Goal: Information Seeking & Learning: Learn about a topic

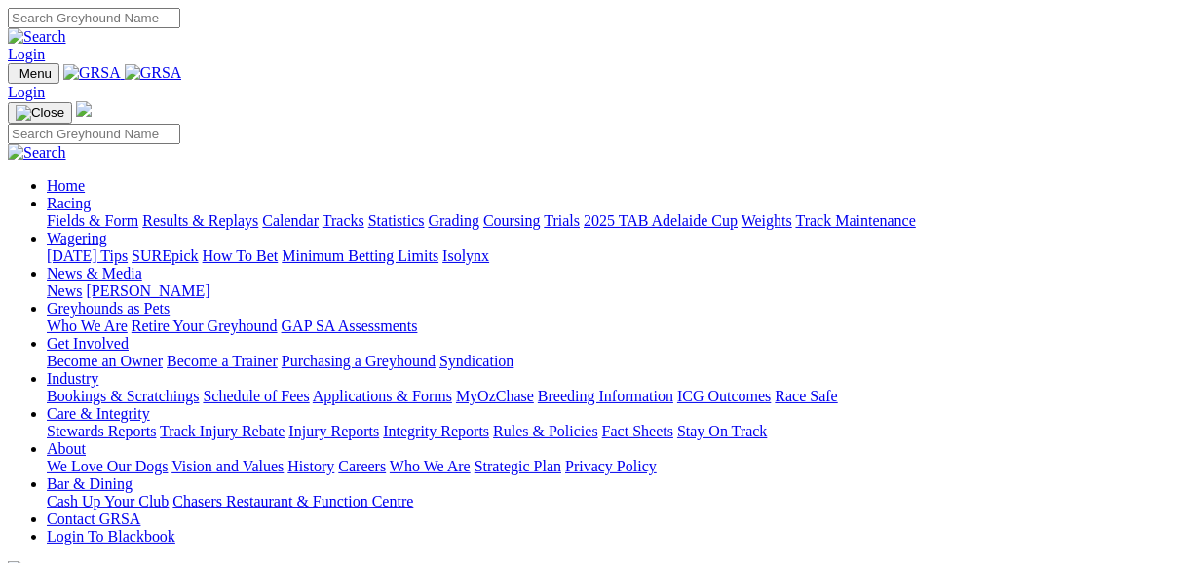
click at [79, 212] on link "Fields & Form" at bounding box center [93, 220] width 92 height 17
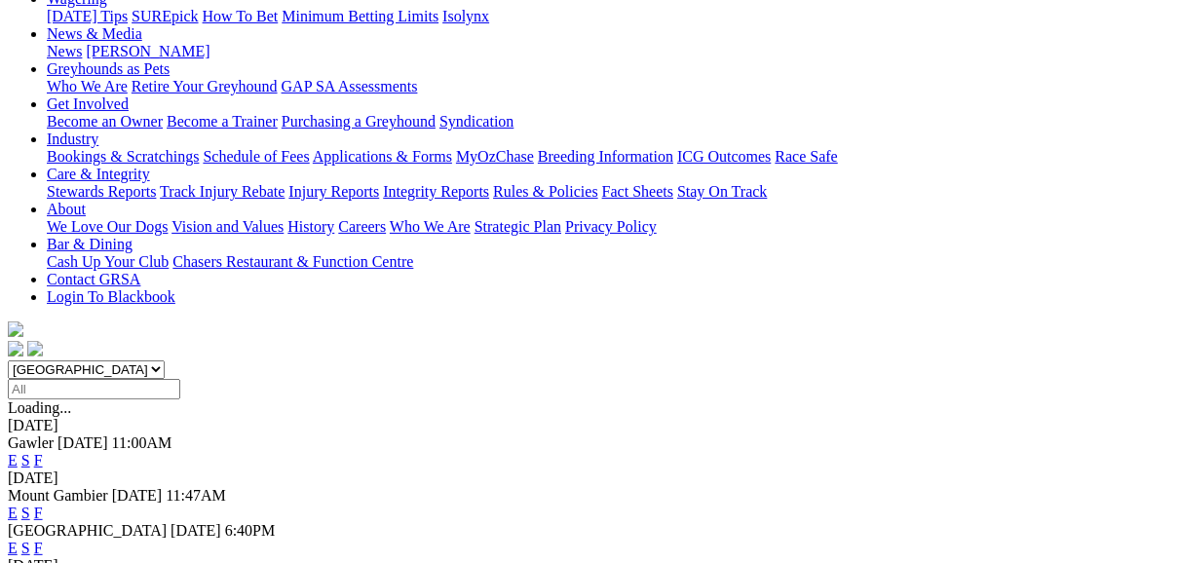
scroll to position [312, 0]
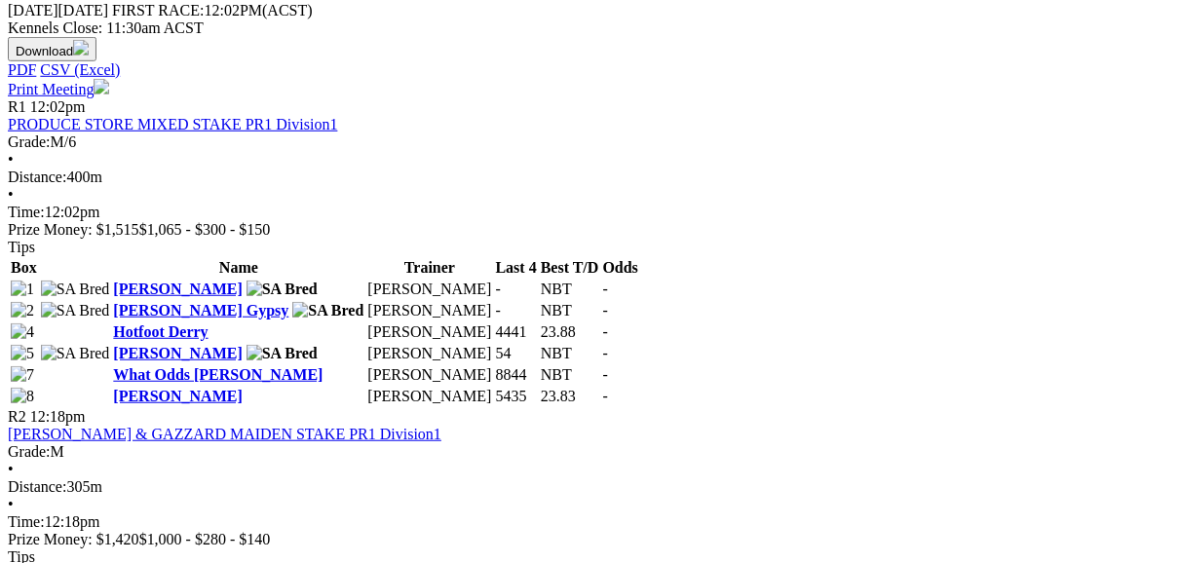
scroll to position [935, 0]
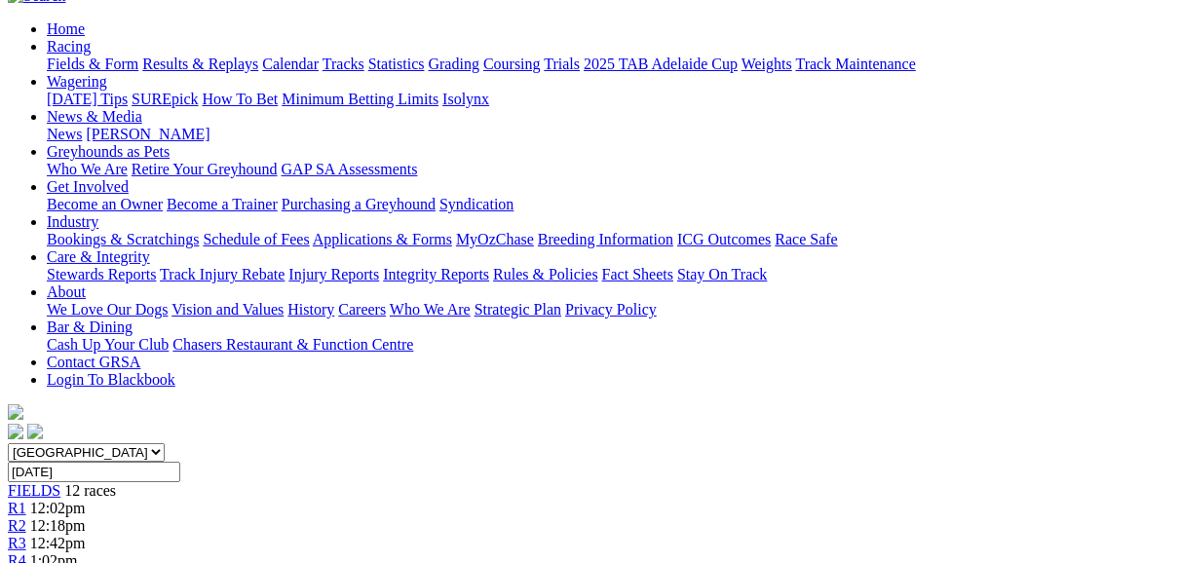
scroll to position [156, 0]
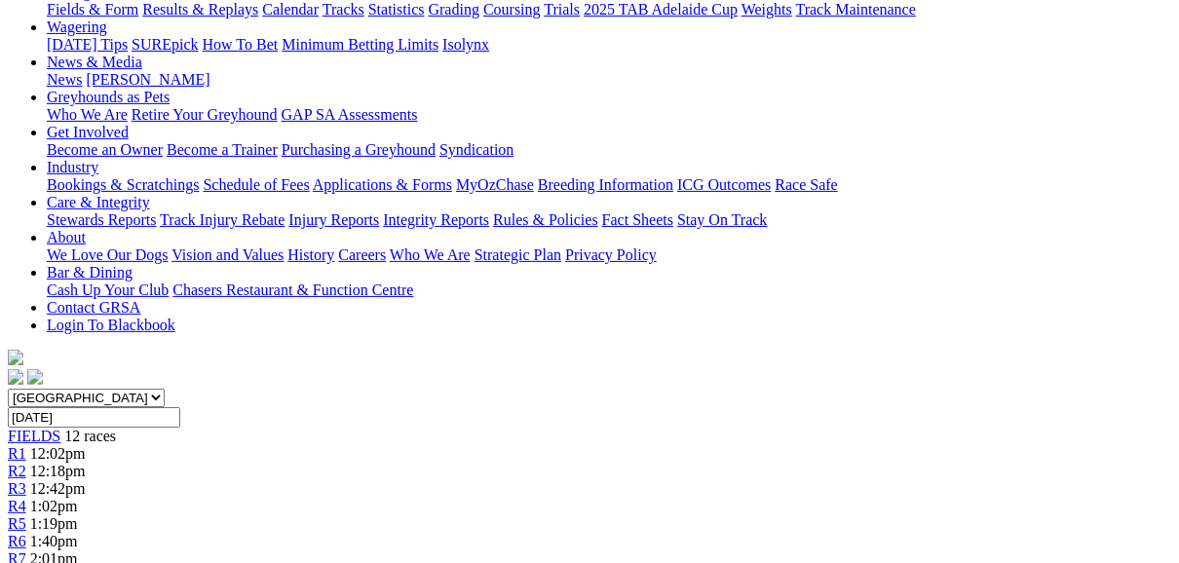
scroll to position [78, 0]
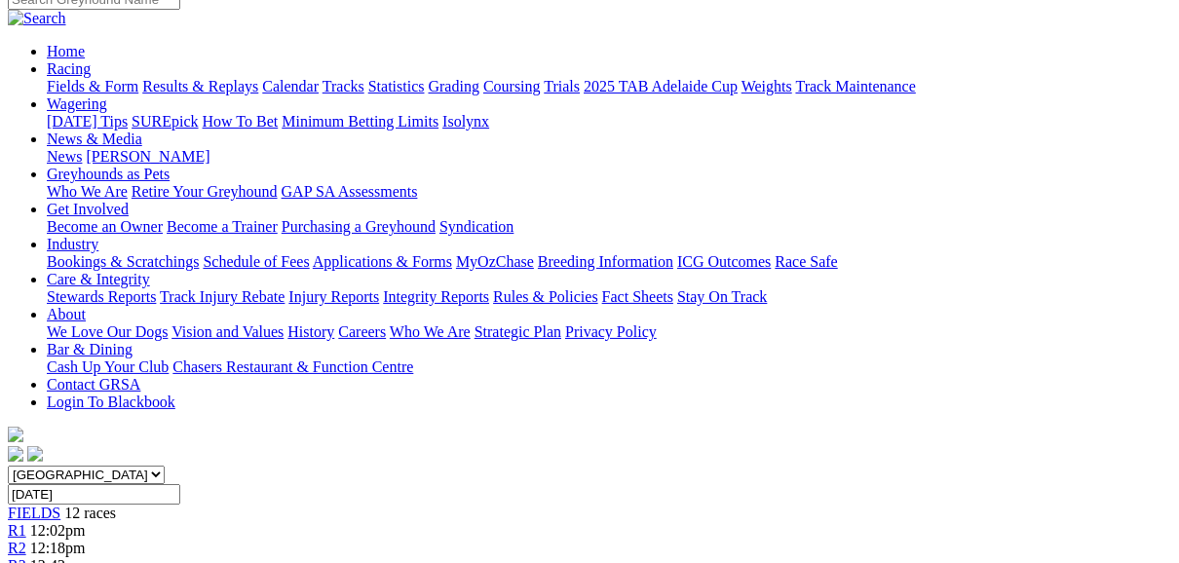
scroll to position [156, 0]
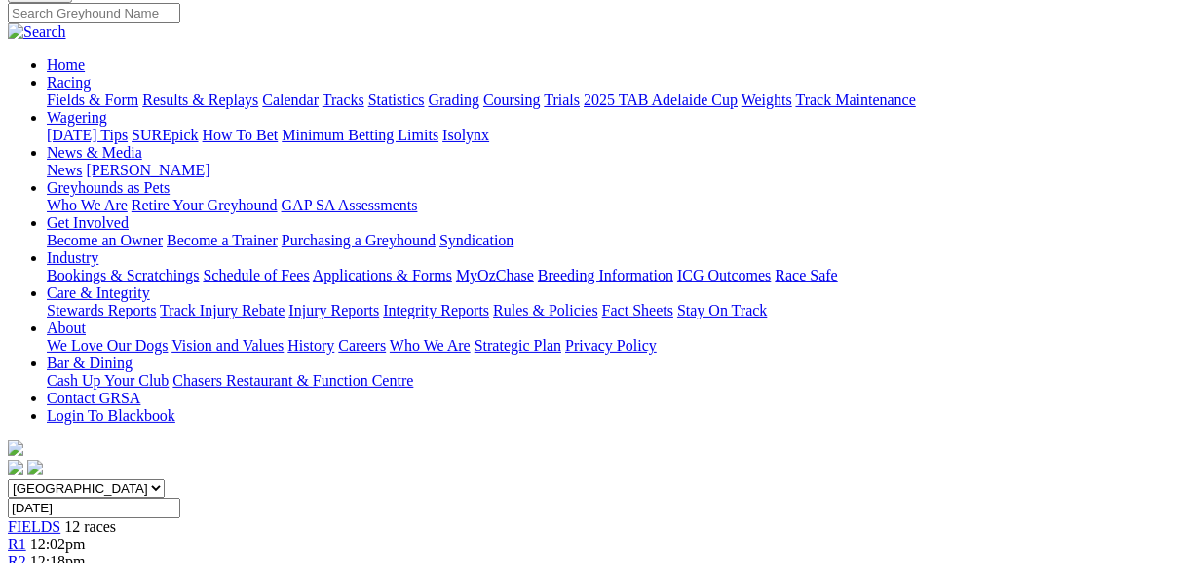
click at [60, 518] on span "FIELDS" at bounding box center [34, 526] width 53 height 17
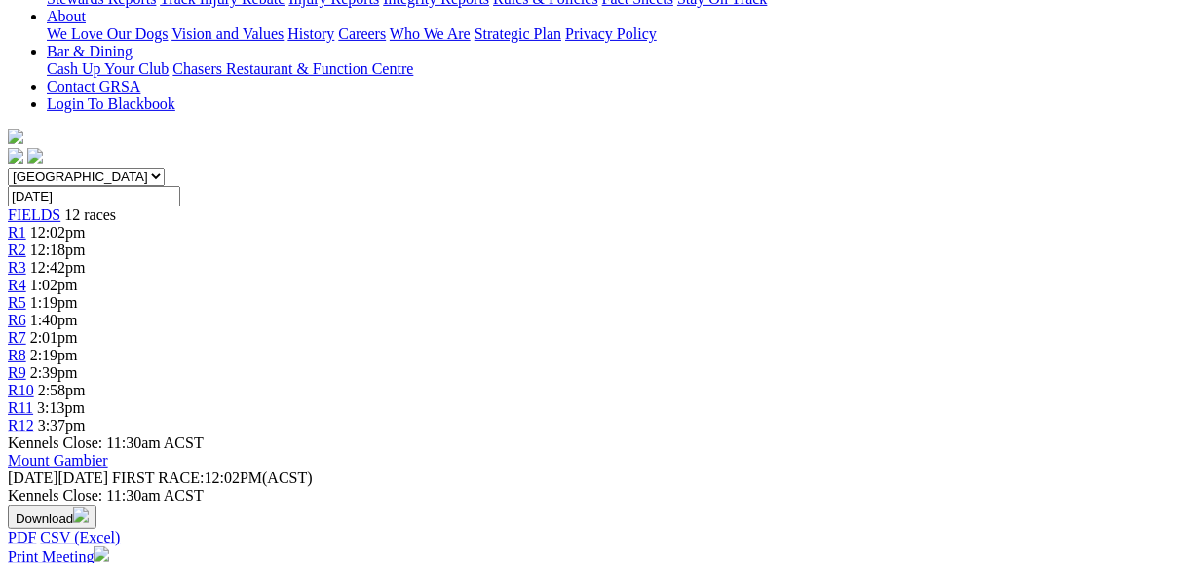
scroll to position [390, 0]
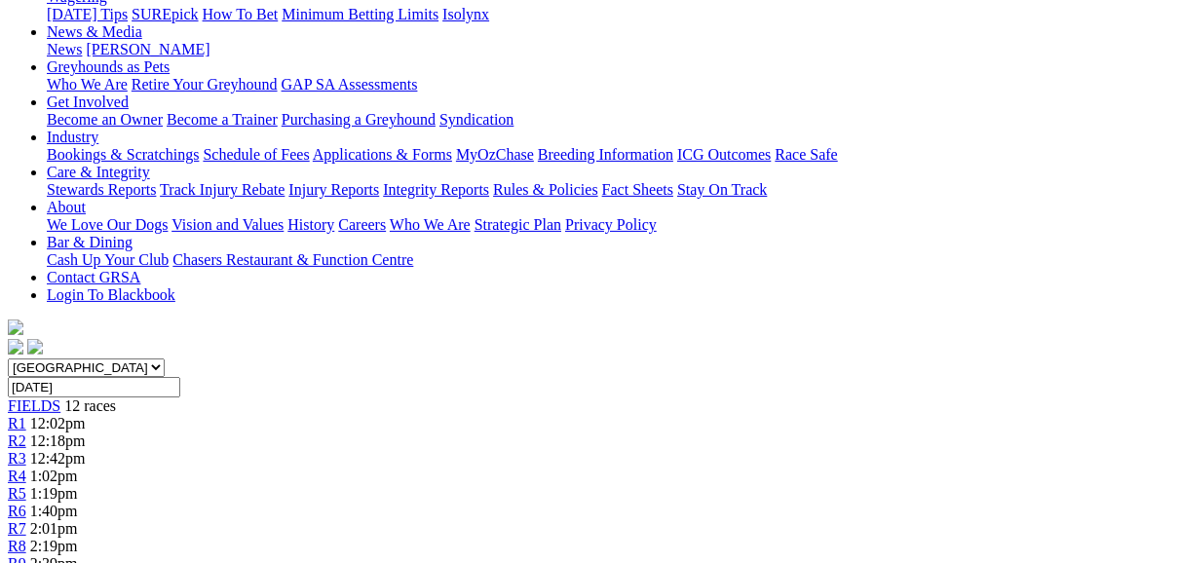
scroll to position [390, 0]
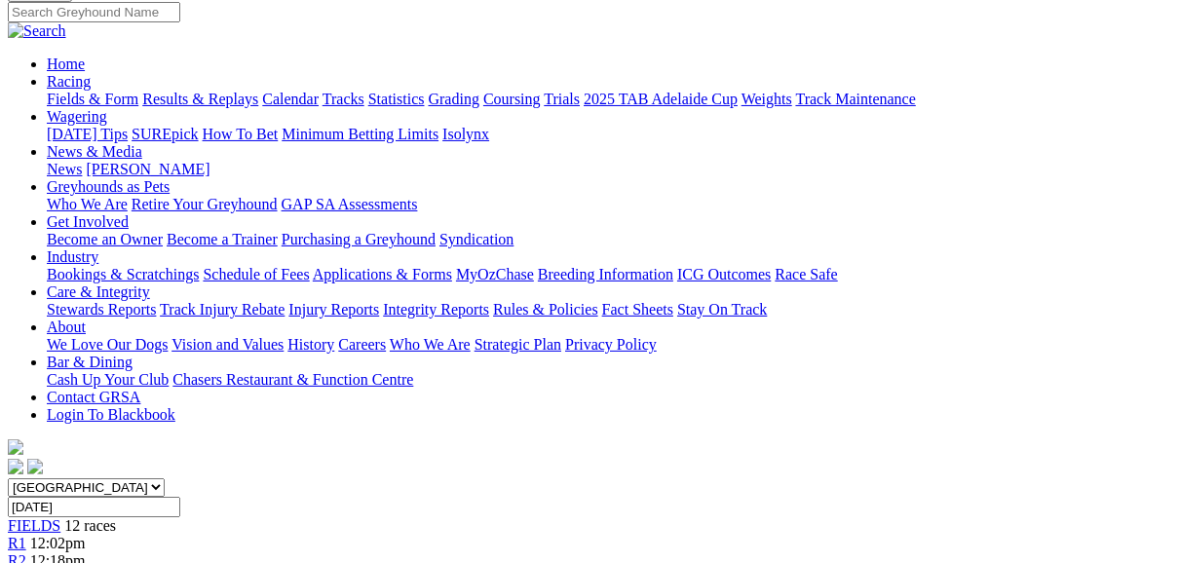
scroll to position [156, 0]
click at [26, 553] on link "R2" at bounding box center [17, 561] width 19 height 17
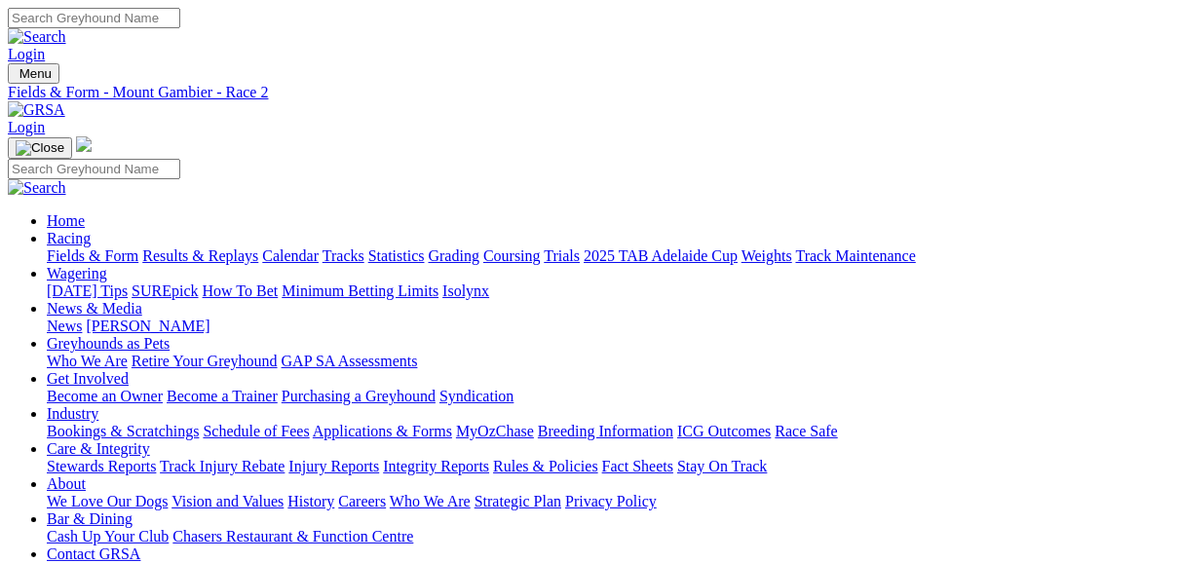
click at [90, 248] on link "Fields & Form" at bounding box center [93, 256] width 92 height 17
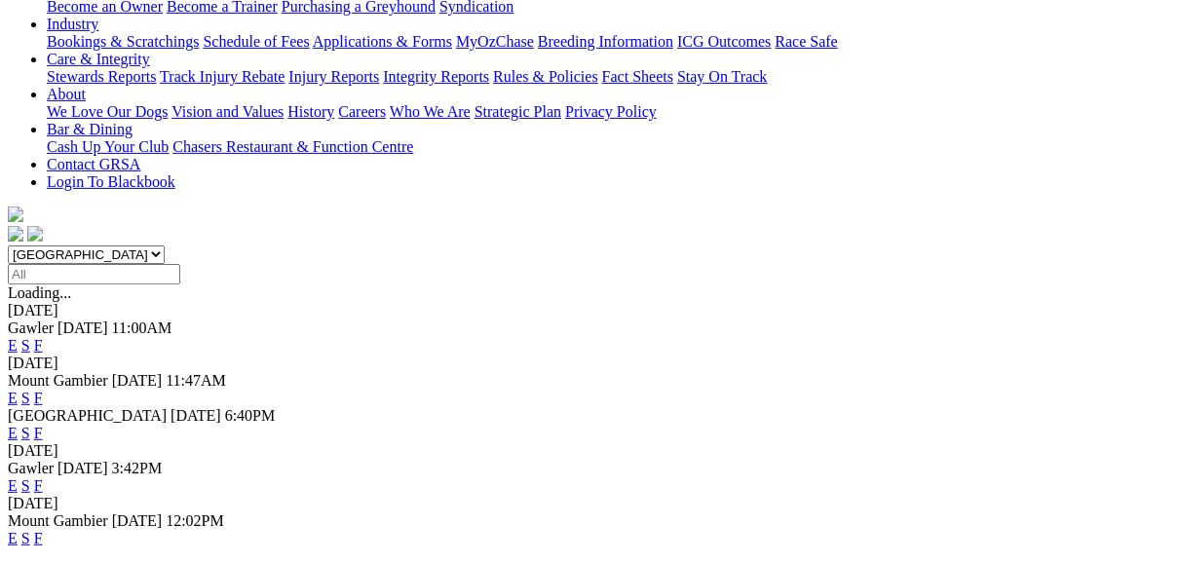
scroll to position [312, 0]
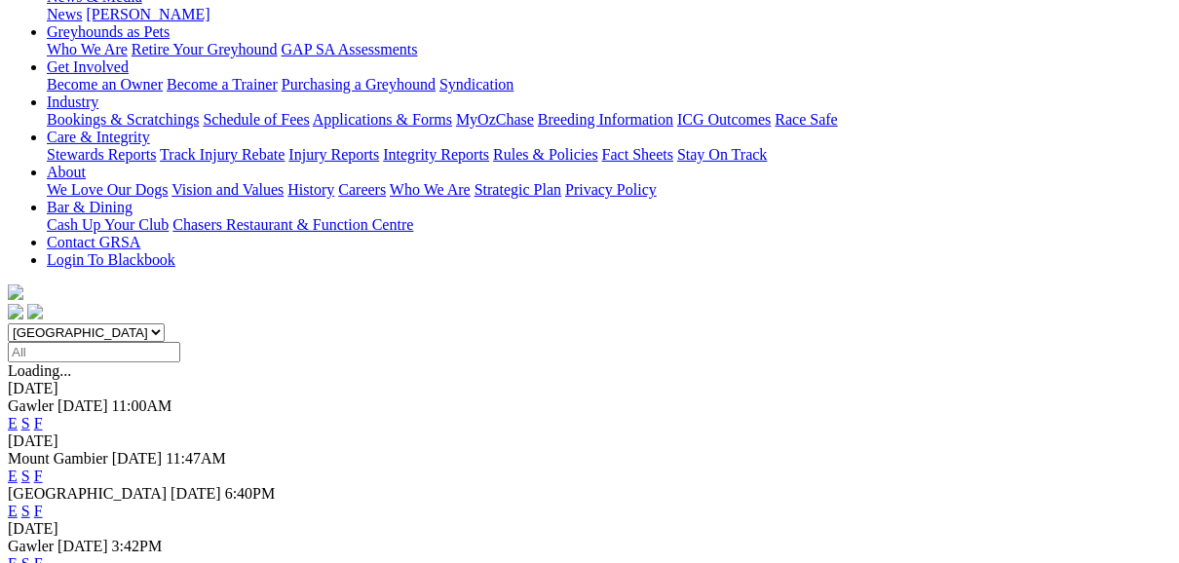
click at [18, 503] on link "E" at bounding box center [13, 511] width 10 height 17
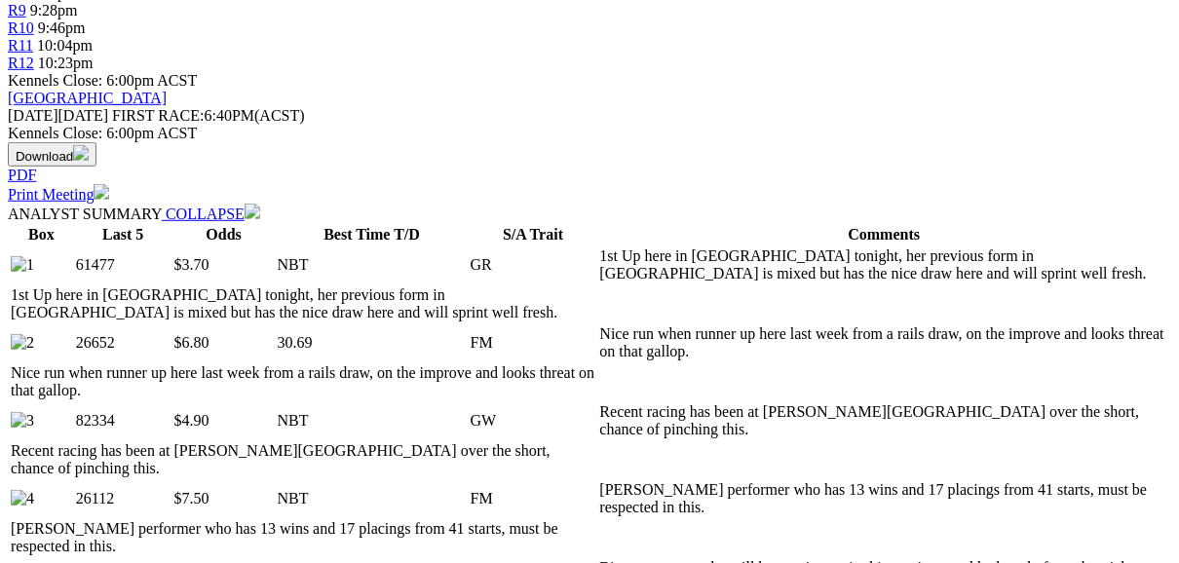
scroll to position [858, 0]
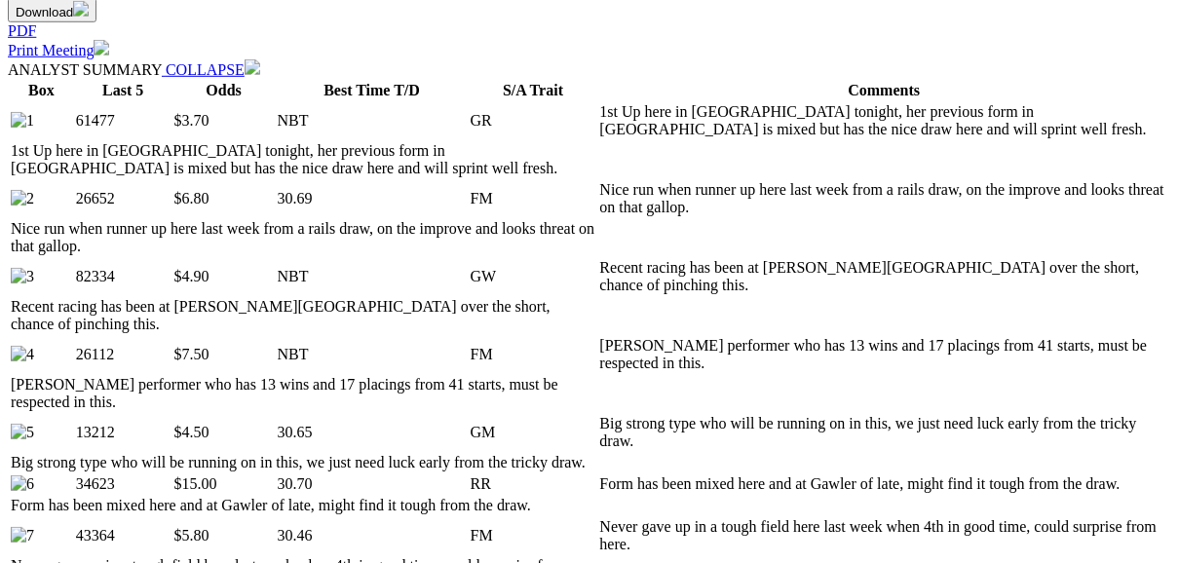
scroll to position [1013, 0]
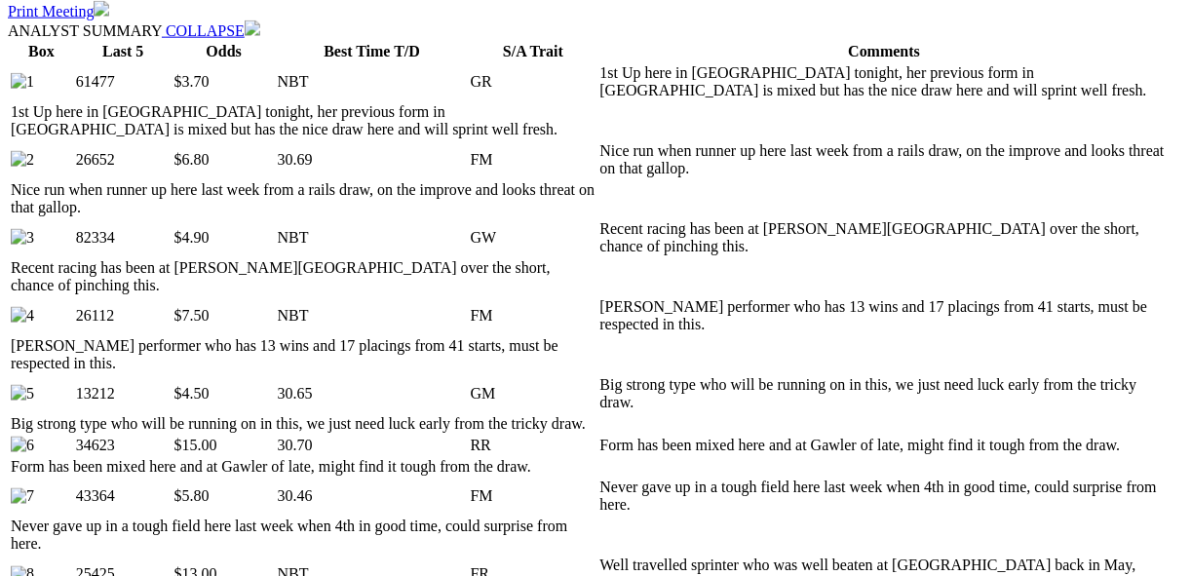
drag, startPoint x: 486, startPoint y: 389, endPoint x: 452, endPoint y: 383, distance: 34.6
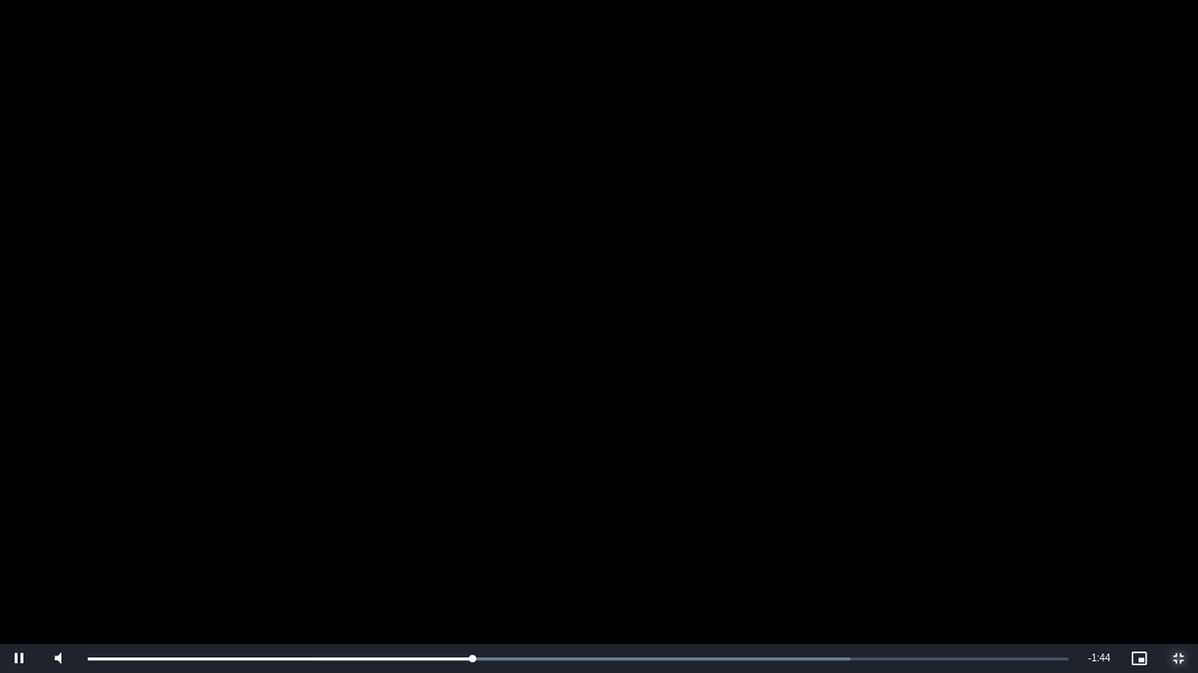
click at [1176, 562] on span "Video Player" at bounding box center [1178, 659] width 39 height 0
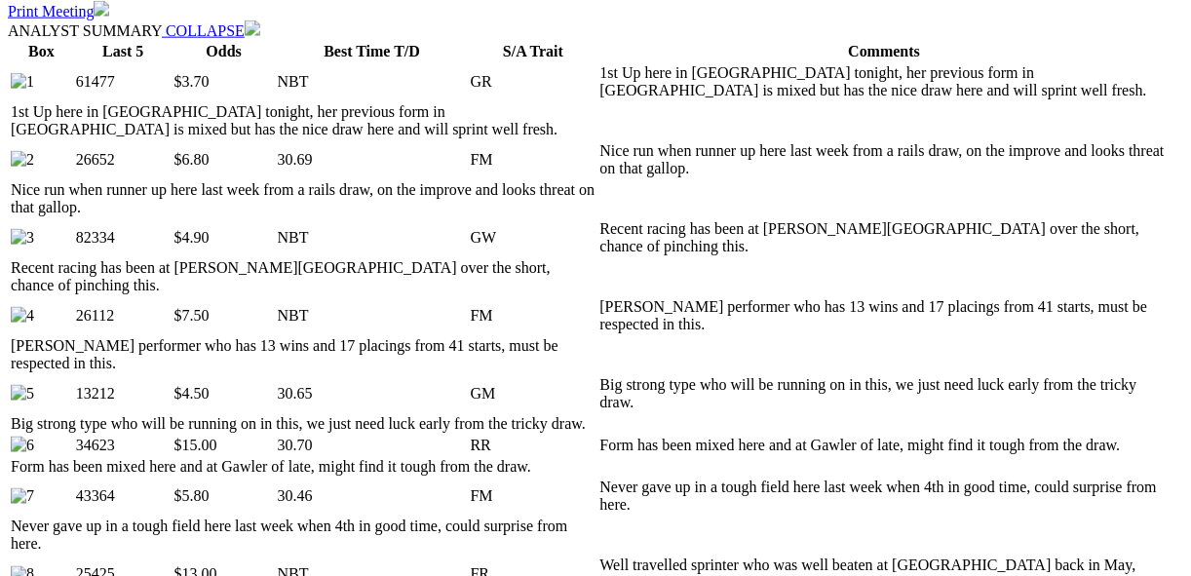
drag, startPoint x: 482, startPoint y: 383, endPoint x: 455, endPoint y: 379, distance: 27.6
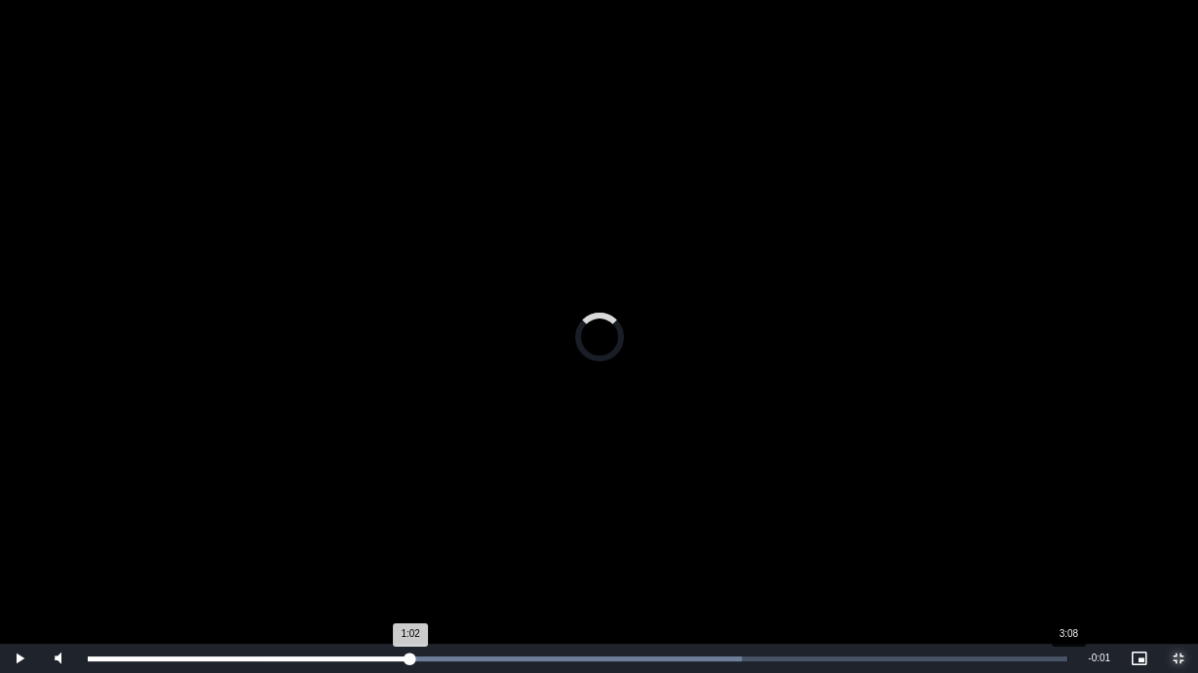
click at [1067, 562] on div "Loaded : 66.73% 3:08 1:02" at bounding box center [578, 659] width 980 height 5
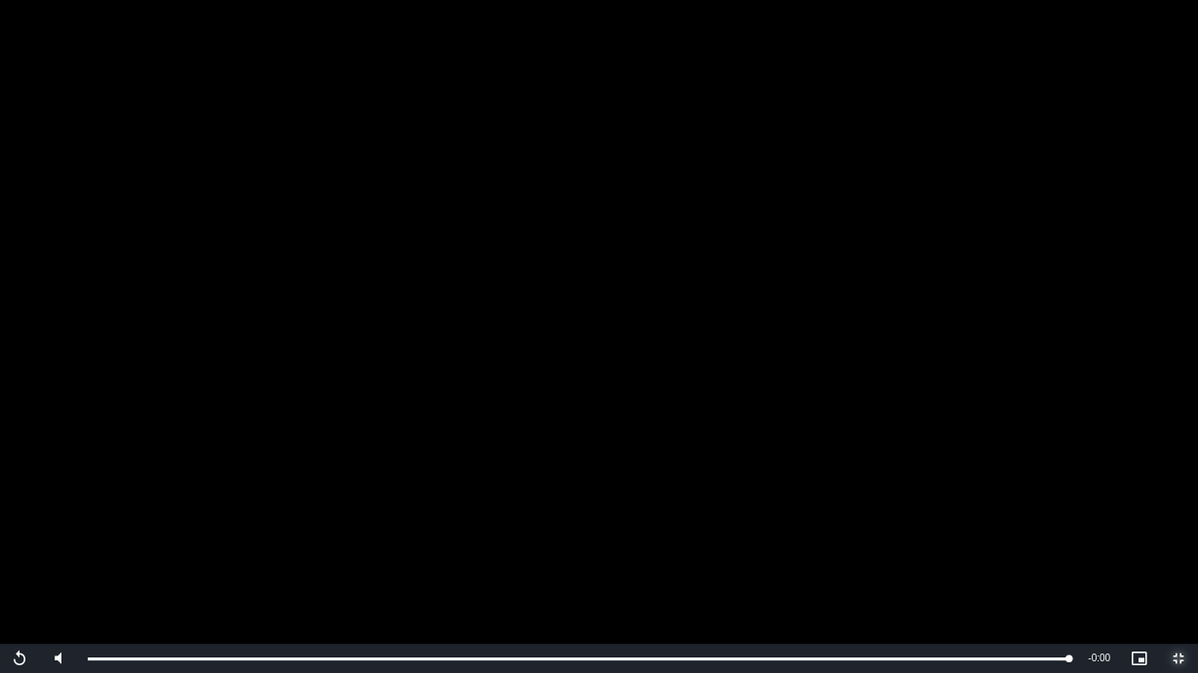
click at [1177, 562] on span "Video Player" at bounding box center [1178, 659] width 39 height 0
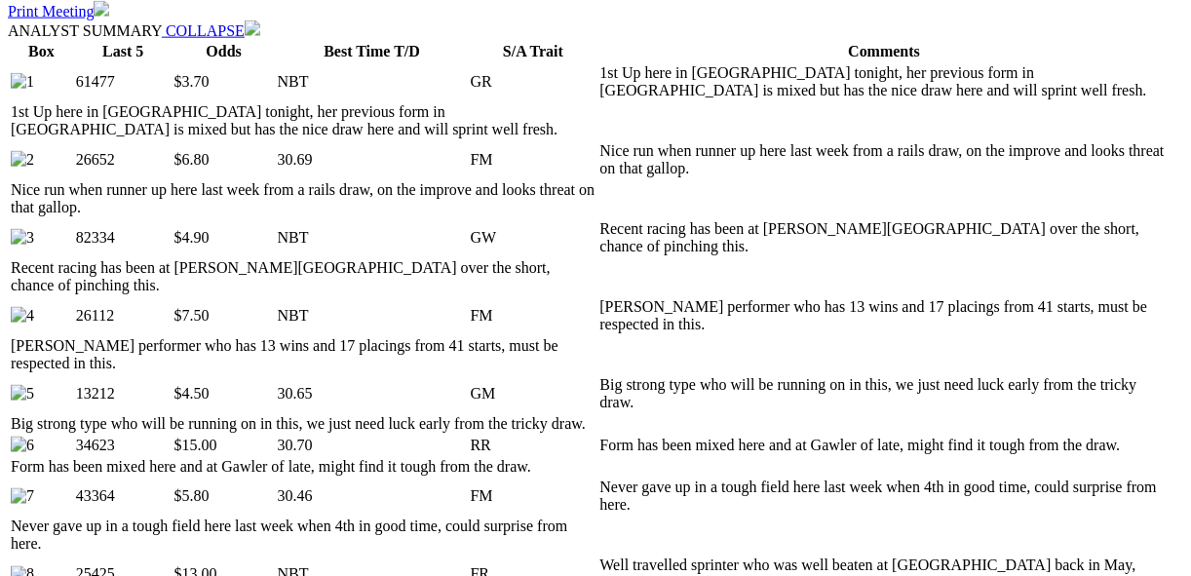
drag, startPoint x: 477, startPoint y: 383, endPoint x: 450, endPoint y: 379, distance: 27.6
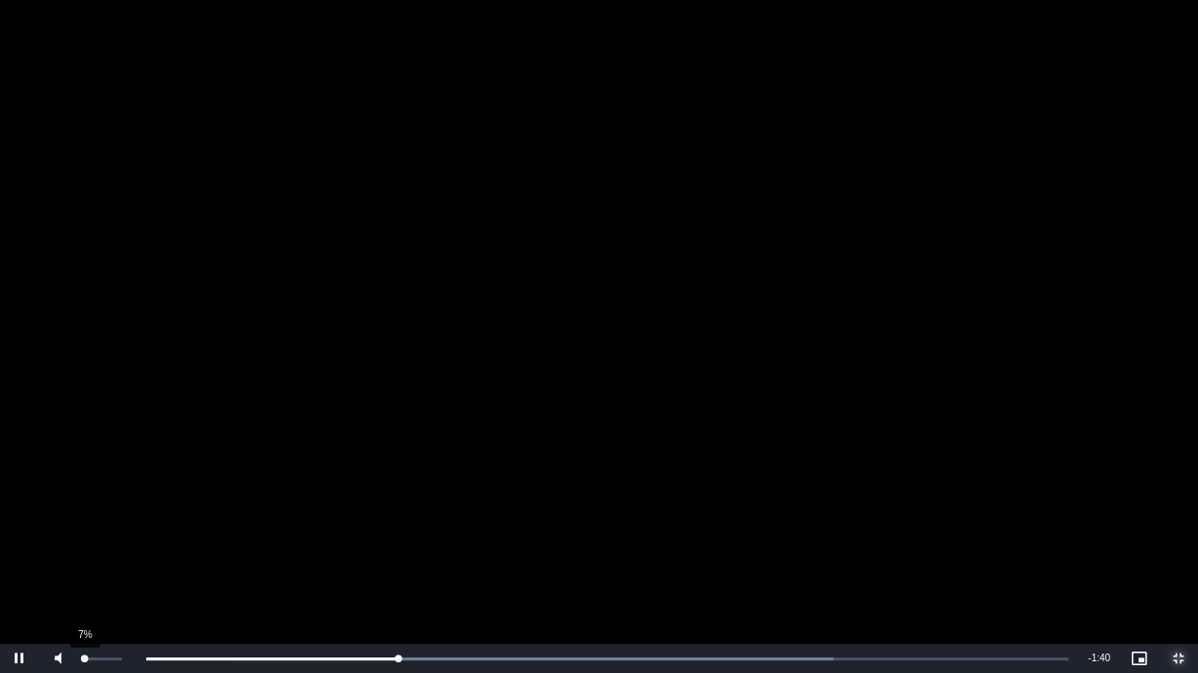
click at [84, 562] on div "Volume Level" at bounding box center [83, 659] width 3 height 3
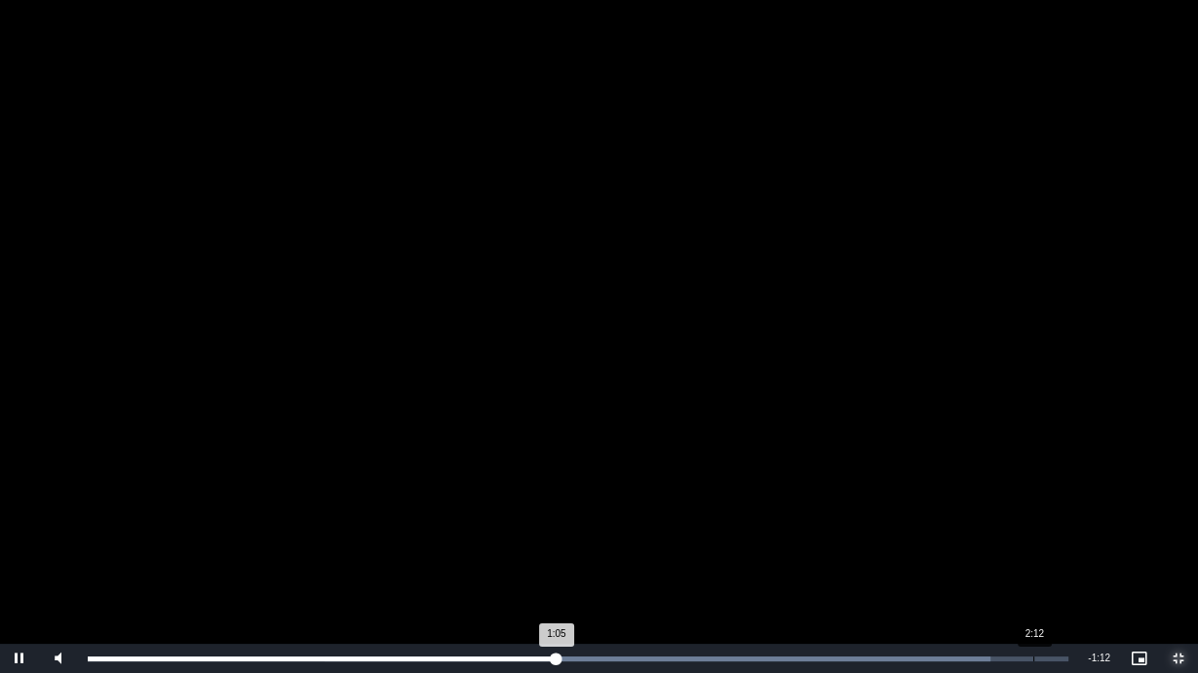
click at [1033, 562] on div "2:12" at bounding box center [1033, 659] width 1 height 5
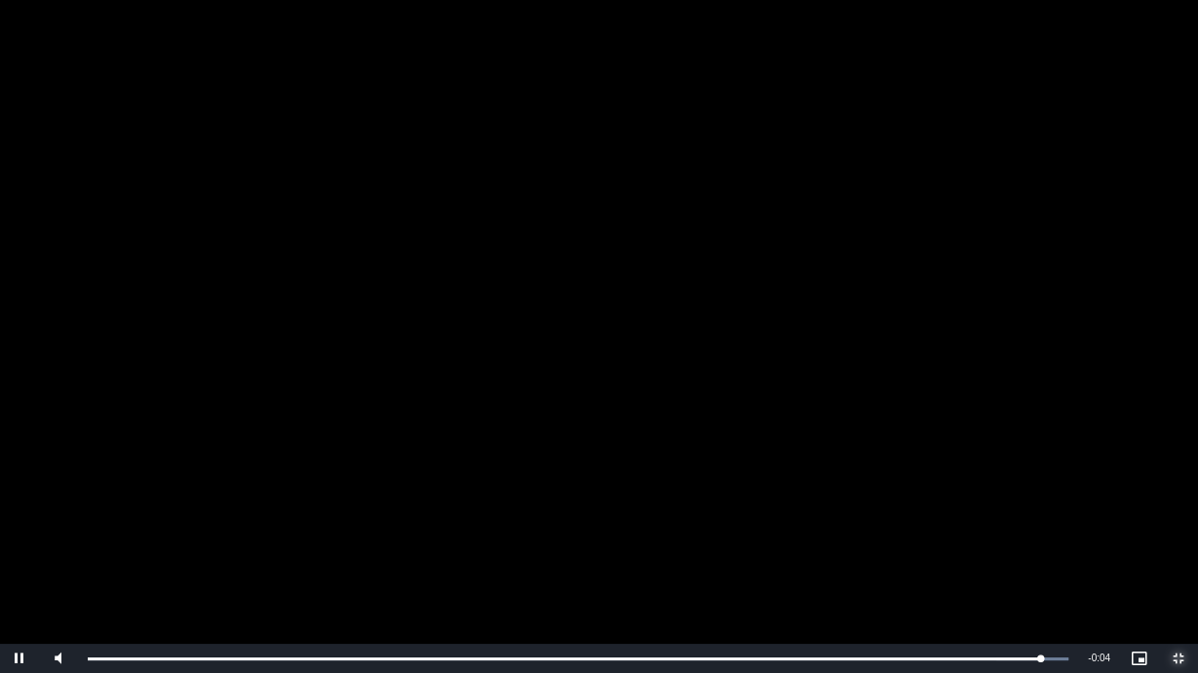
click at [1176, 562] on span "Video Player" at bounding box center [1178, 659] width 39 height 0
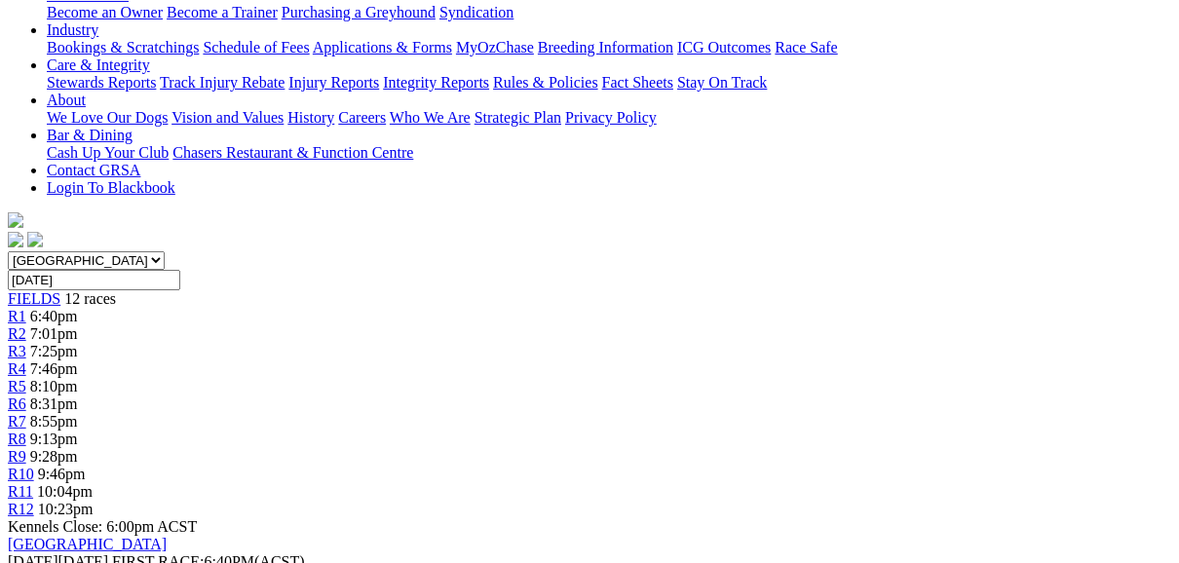
scroll to position [234, 0]
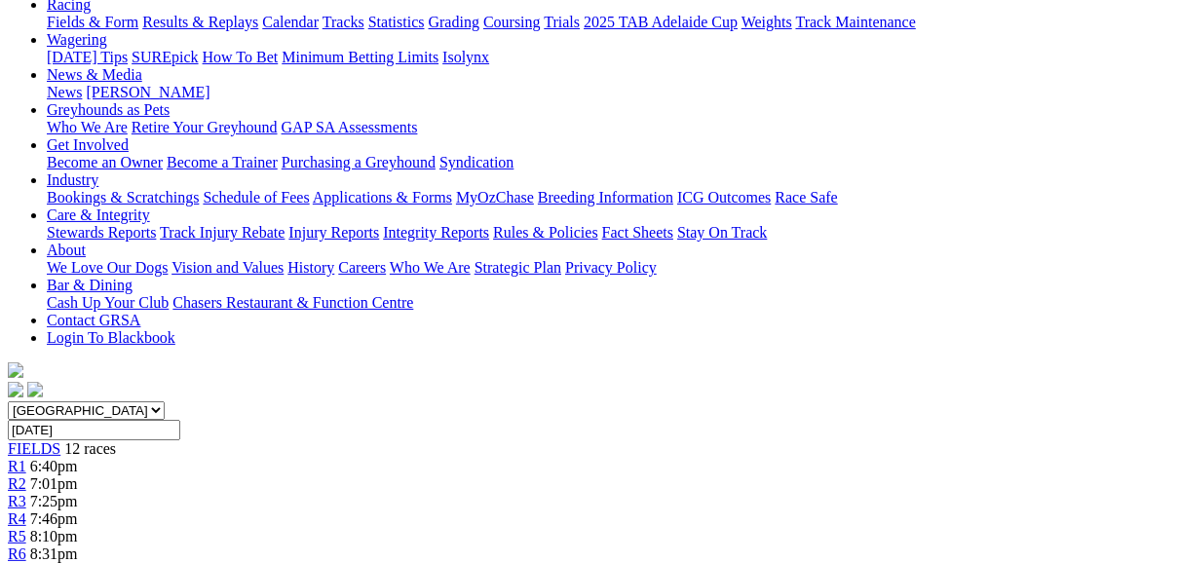
click at [101, 440] on span "12 races" at bounding box center [90, 448] width 52 height 17
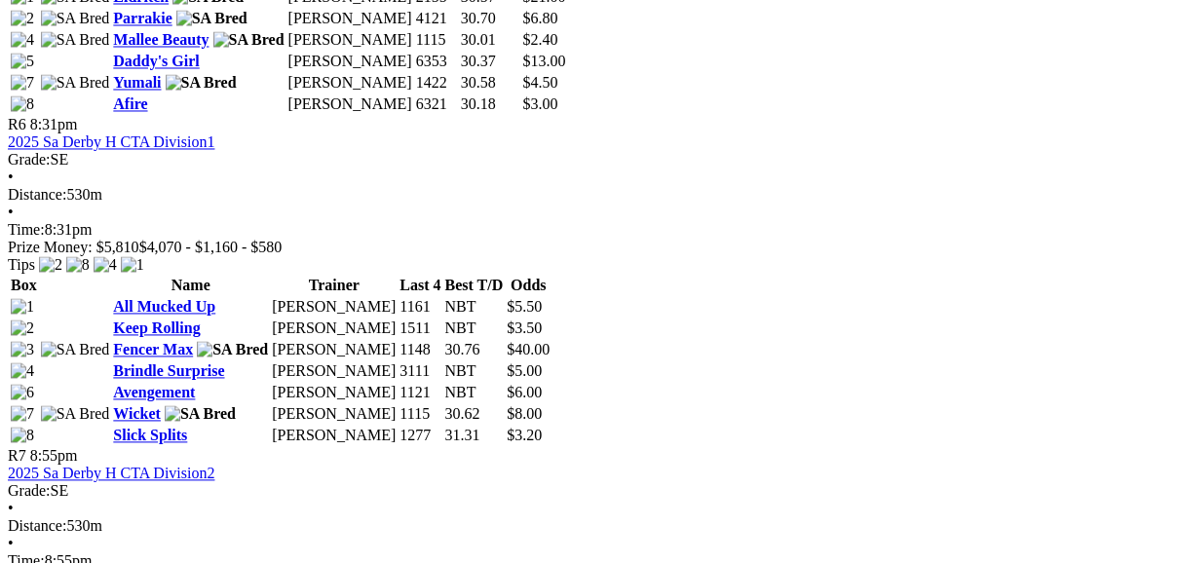
scroll to position [2573, 0]
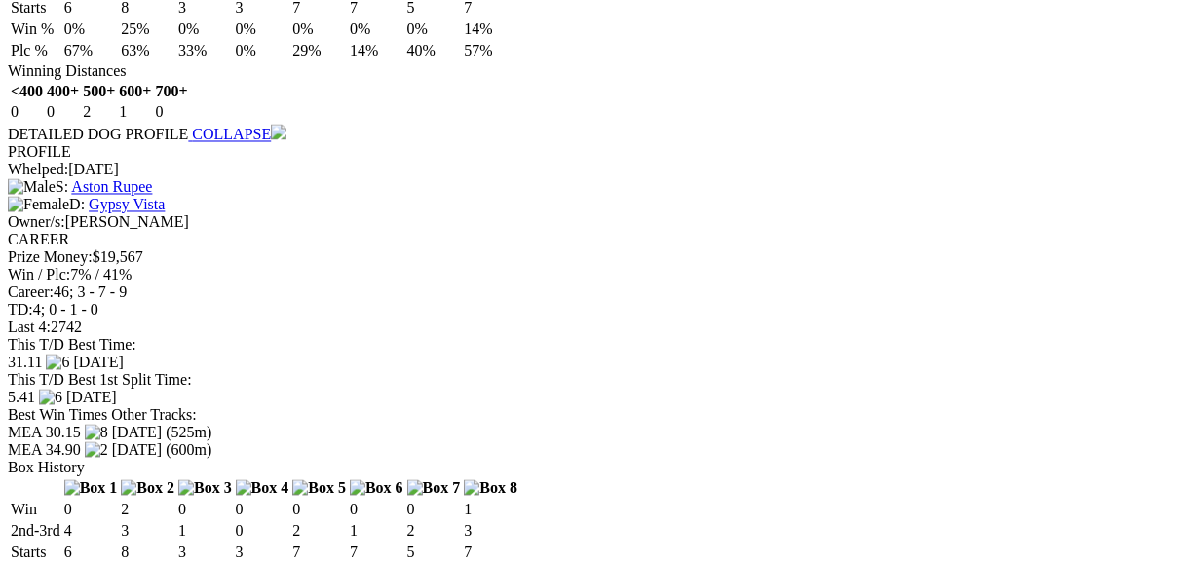
scroll to position [2417, 0]
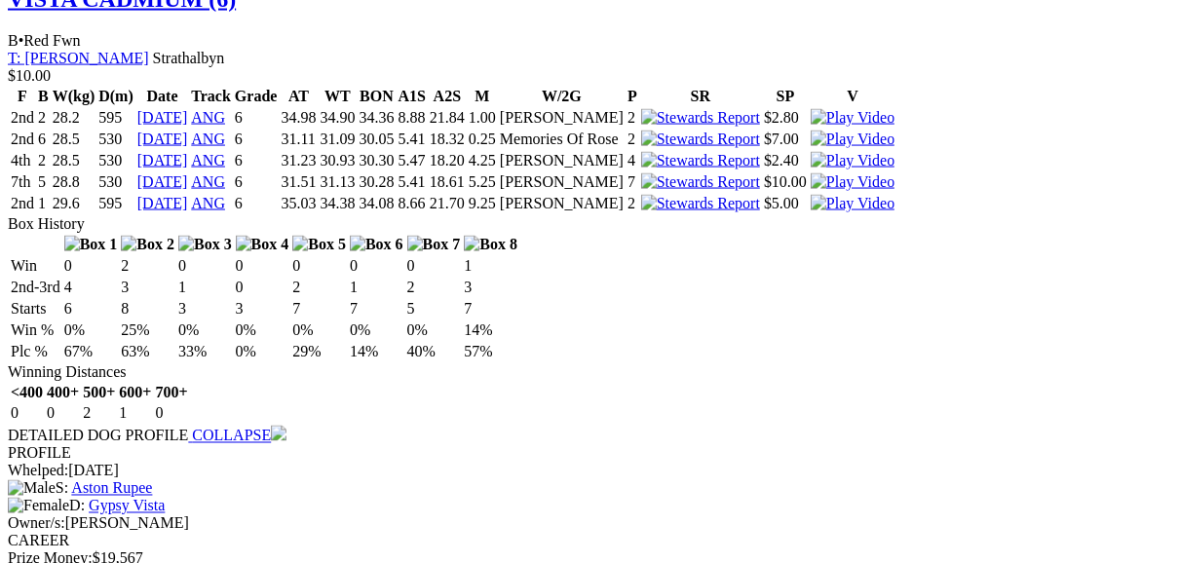
scroll to position [2027, 0]
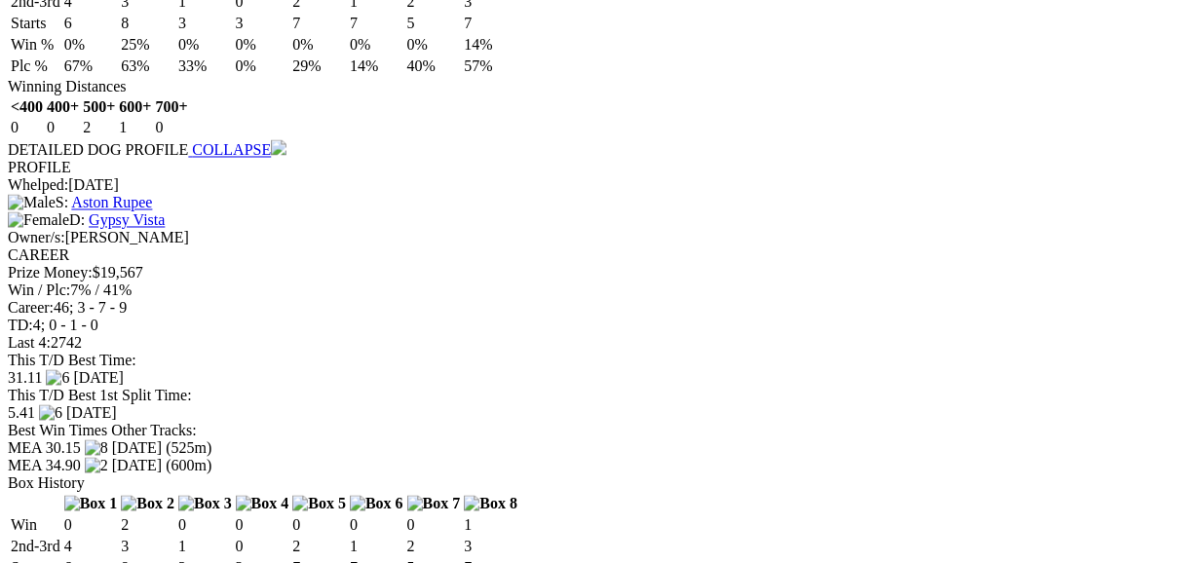
scroll to position [2417, 0]
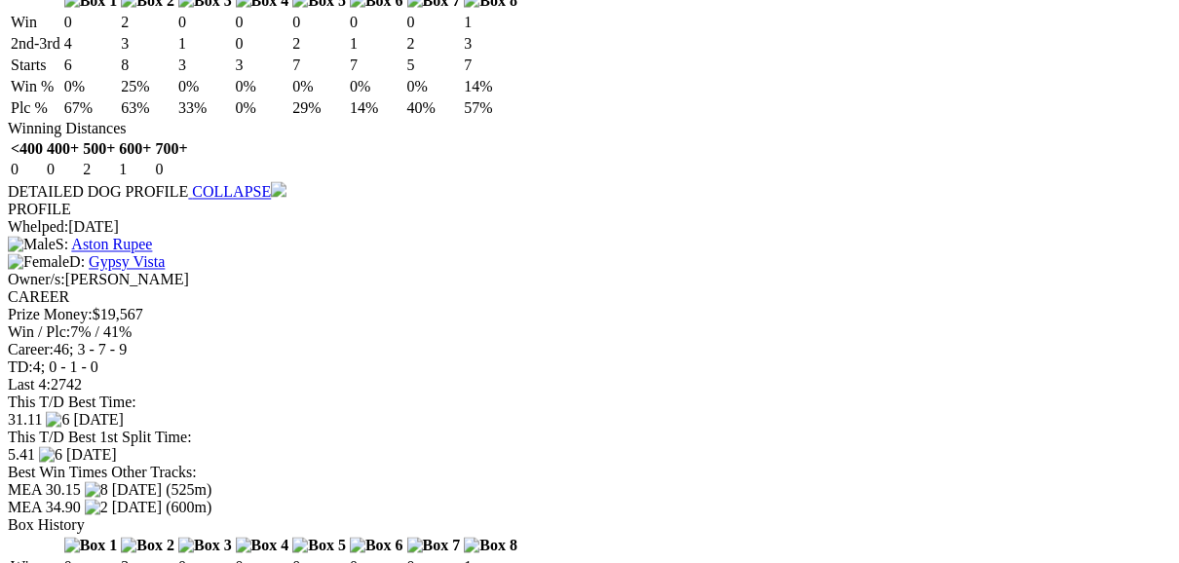
scroll to position [2339, 0]
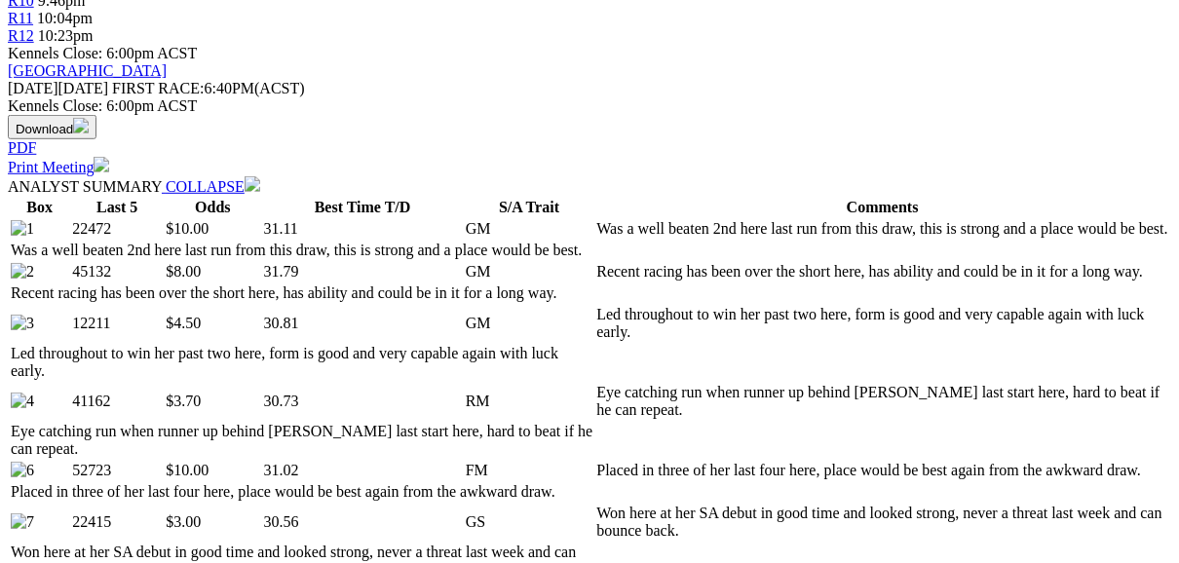
scroll to position [780, 0]
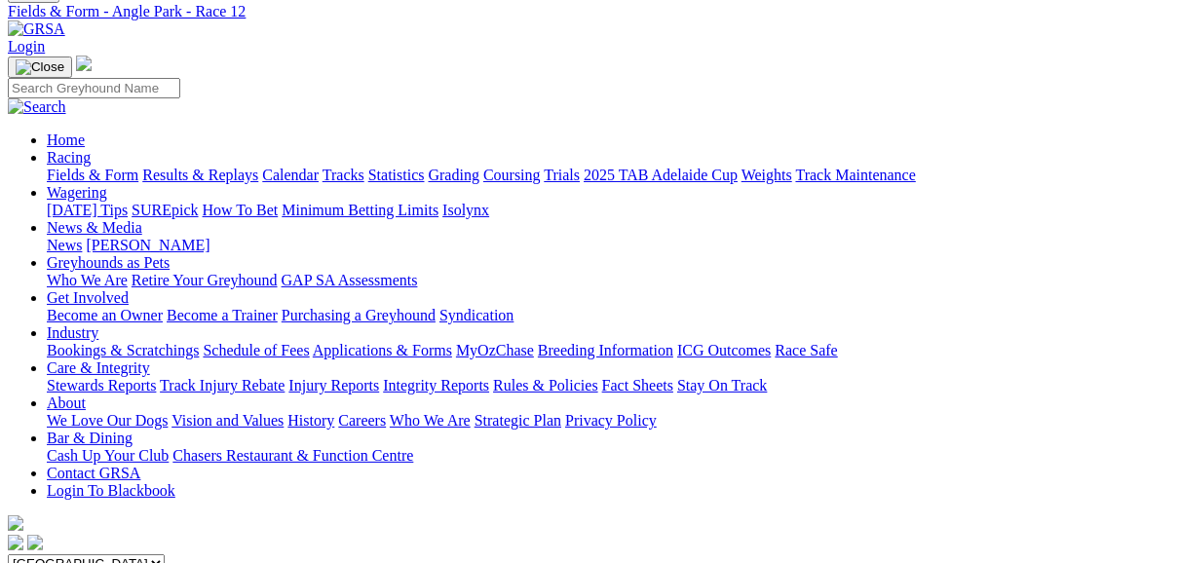
scroll to position [78, 0]
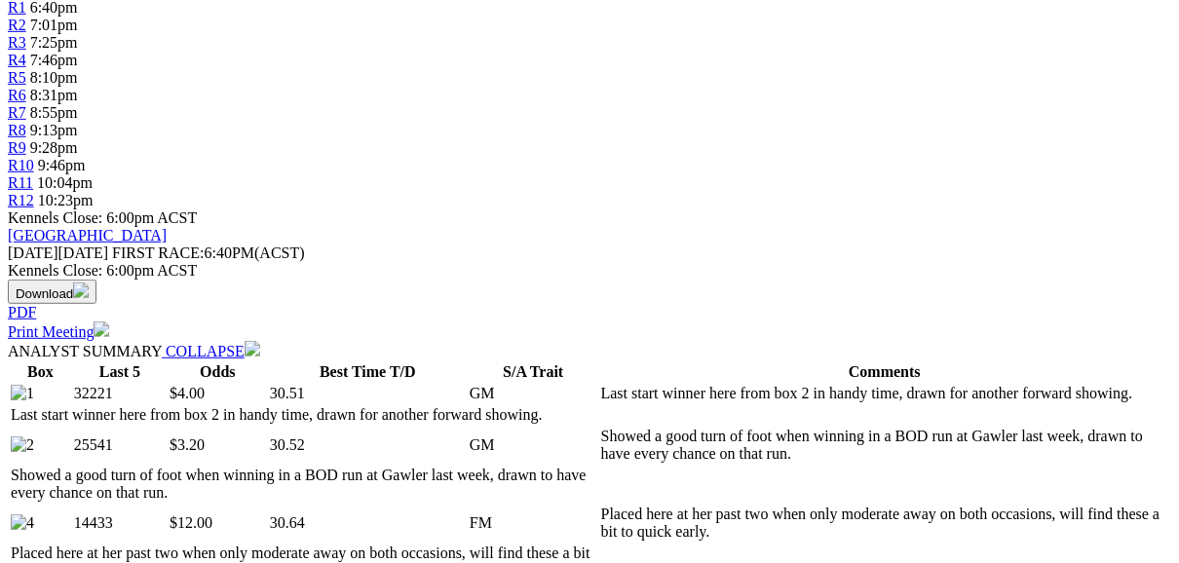
scroll to position [702, 0]
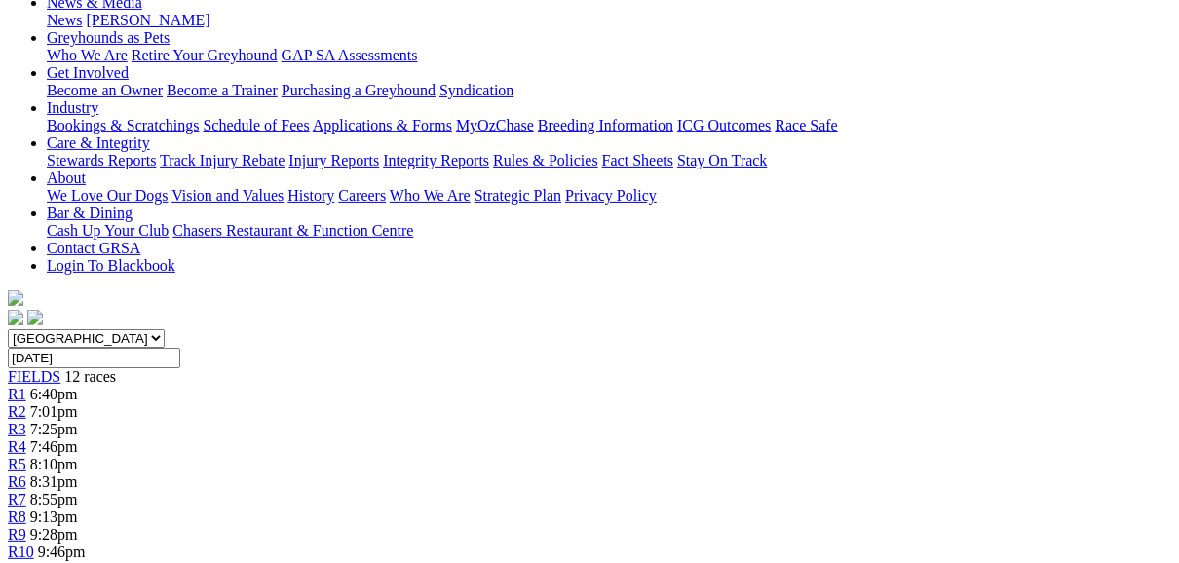
scroll to position [234, 0]
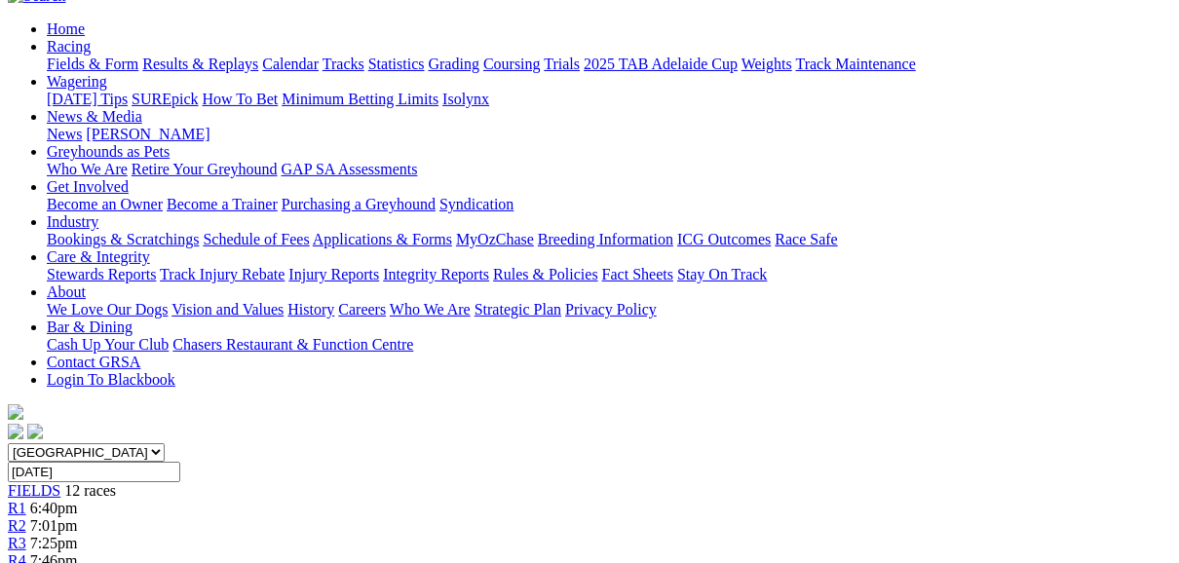
scroll to position [156, 0]
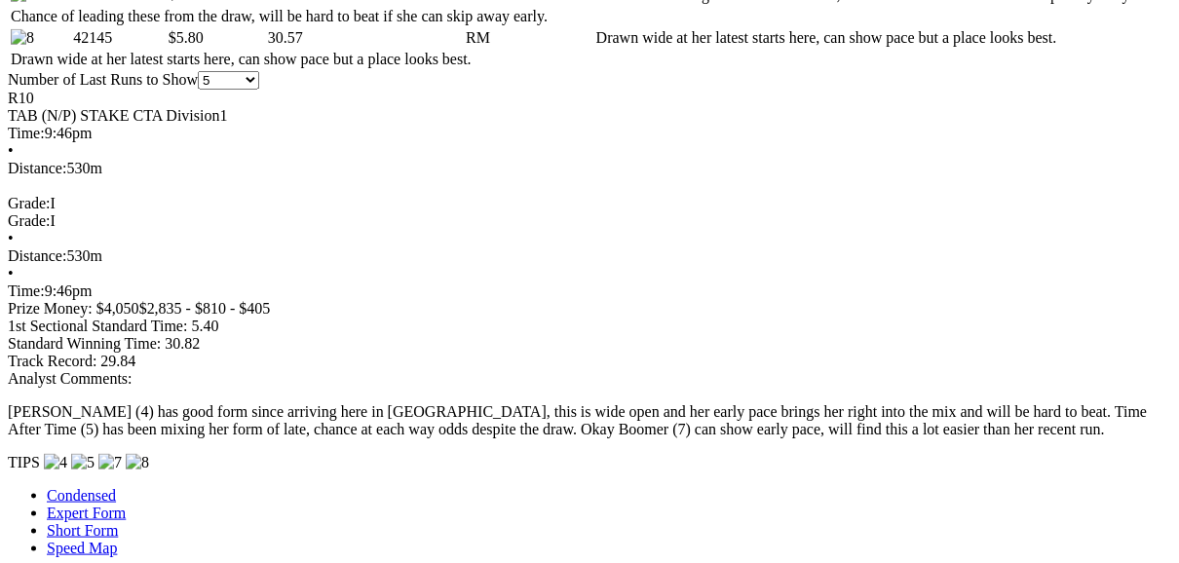
scroll to position [1325, 0]
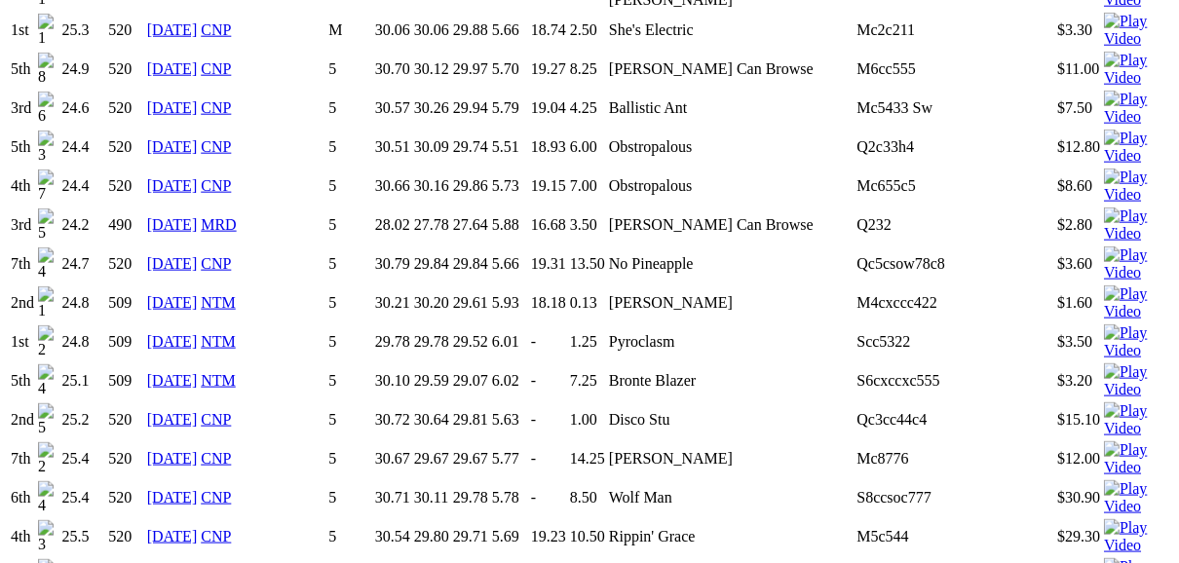
scroll to position [1481, 0]
